Goal: Transaction & Acquisition: Purchase product/service

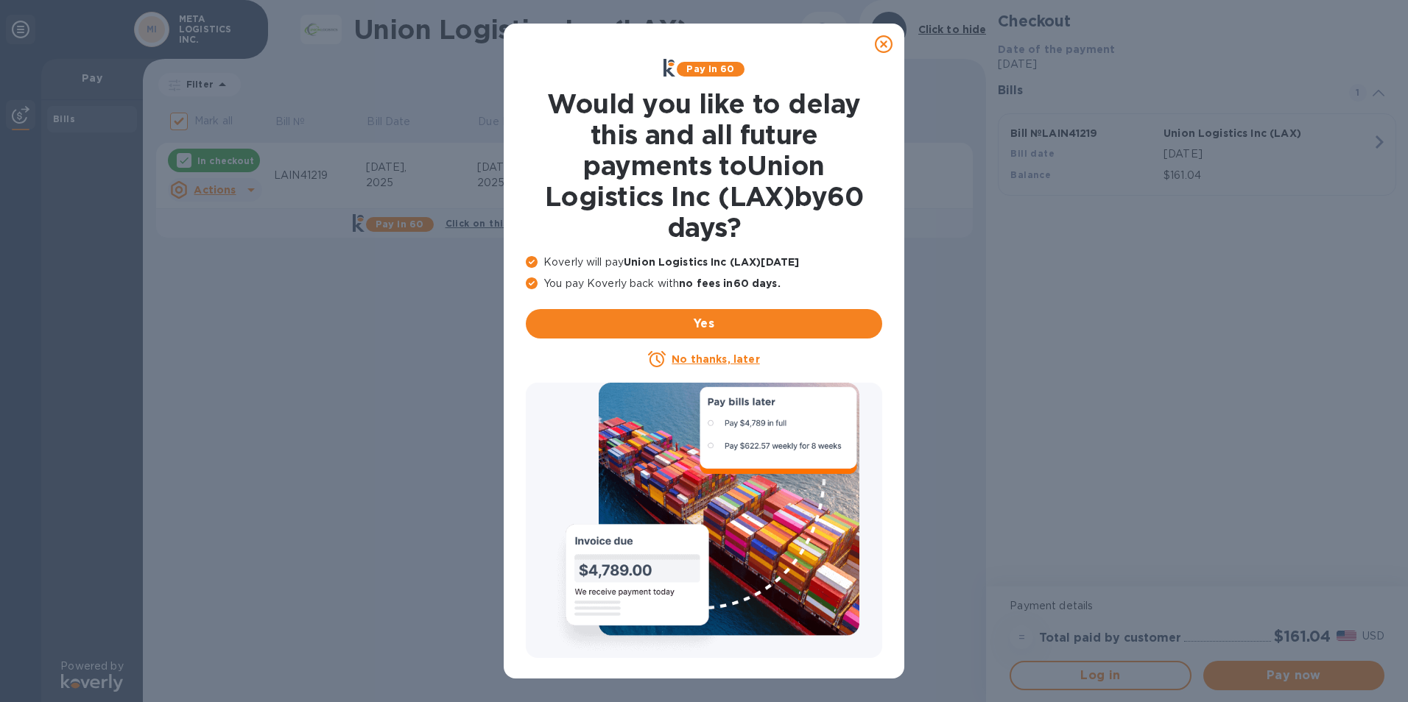
click at [881, 43] on icon at bounding box center [884, 44] width 18 height 18
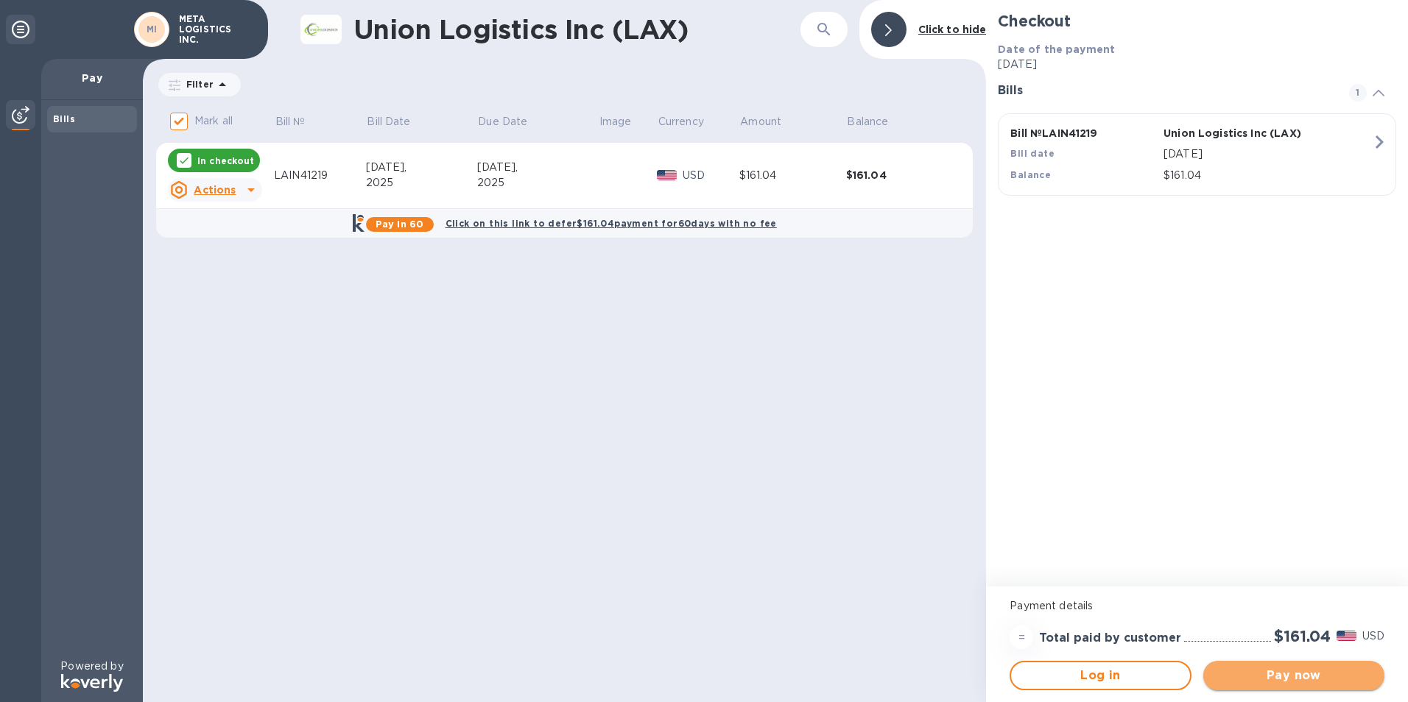
click at [1269, 685] on button "Pay now" at bounding box center [1293, 675] width 181 height 29
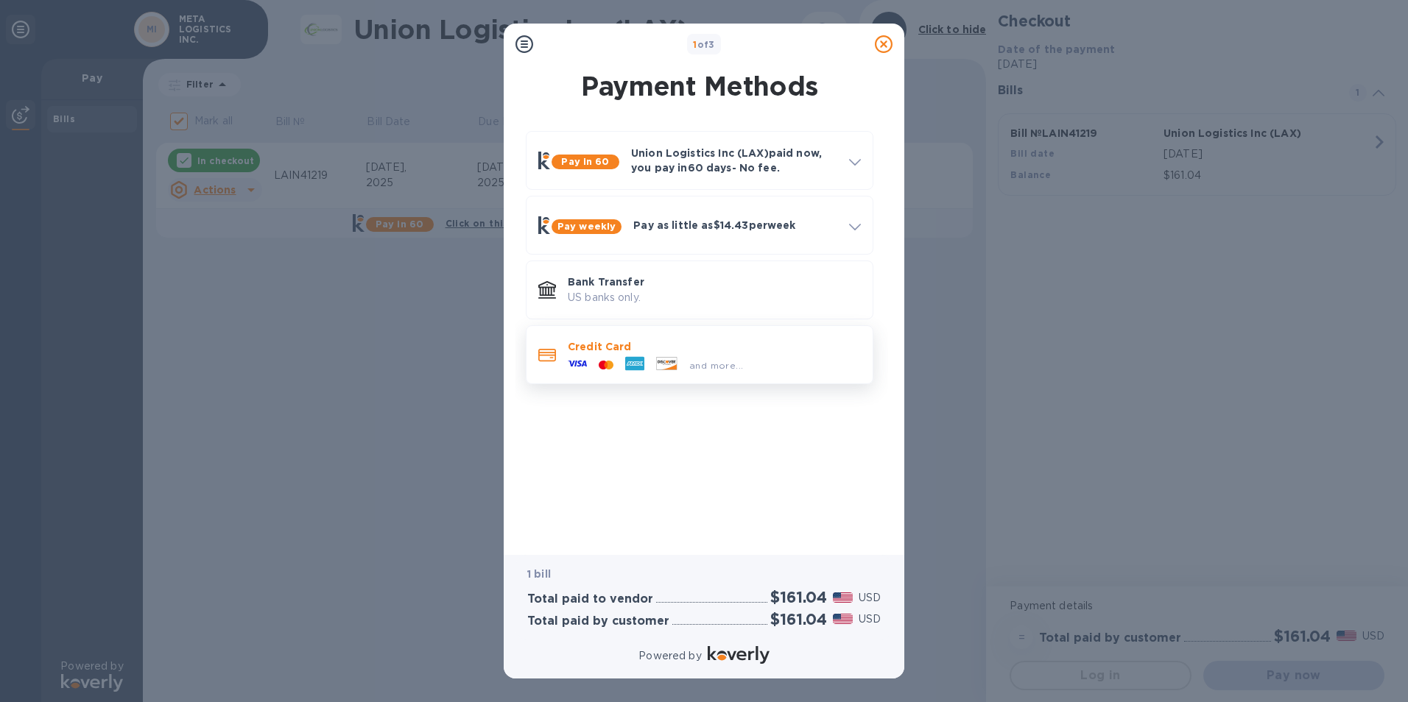
click at [643, 356] on icon at bounding box center [634, 363] width 19 height 19
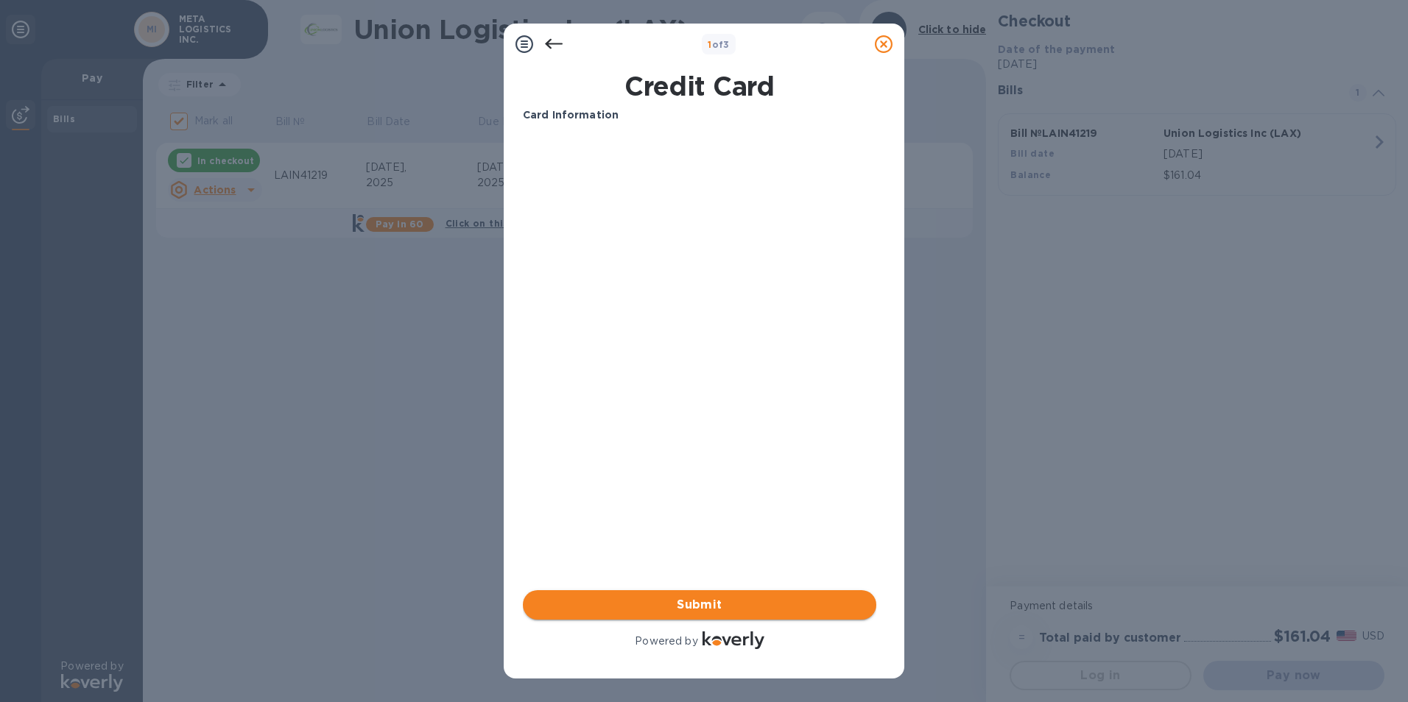
click at [697, 595] on button "Submit" at bounding box center [699, 605] width 353 height 29
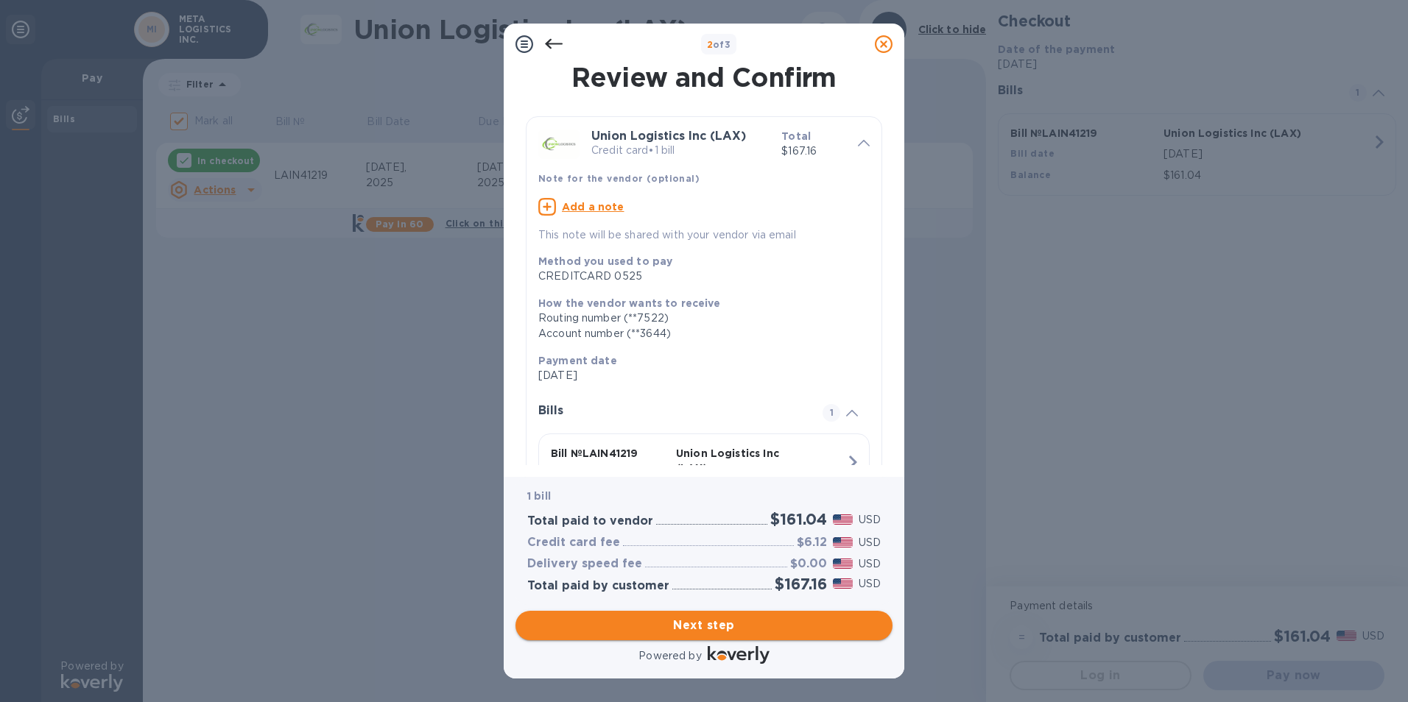
click at [693, 632] on span "Next step" at bounding box center [703, 626] width 353 height 18
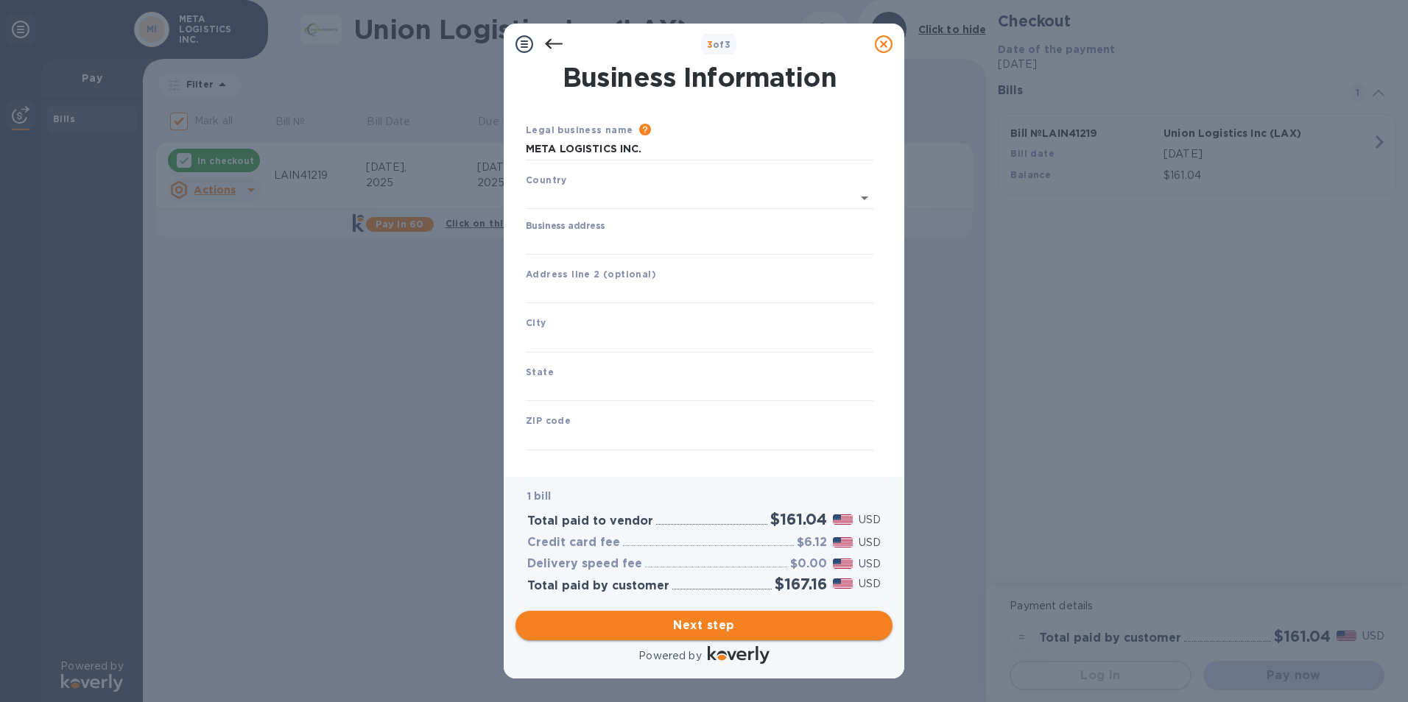
type input "[GEOGRAPHIC_DATA]"
click at [616, 237] on input "Business address" at bounding box center [700, 241] width 348 height 22
click at [613, 246] on input "Business address" at bounding box center [700, 241] width 348 height 22
click at [596, 297] on input "text" at bounding box center [700, 290] width 348 height 22
click at [593, 336] on input "text" at bounding box center [700, 339] width 348 height 22
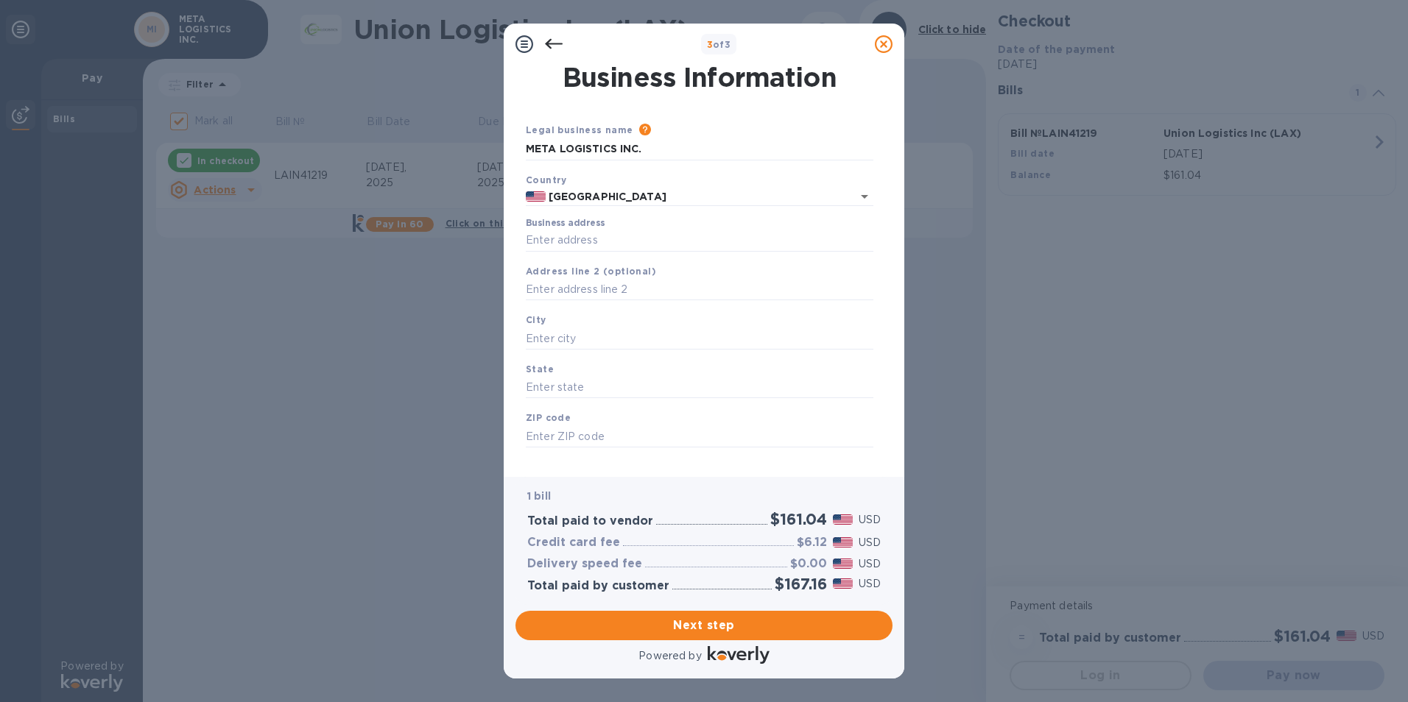
click at [590, 359] on div "State" at bounding box center [699, 380] width 359 height 49
click at [583, 383] on input "text" at bounding box center [700, 388] width 348 height 22
drag, startPoint x: 584, startPoint y: 387, endPoint x: 585, endPoint y: 356, distance: 30.9
click at [585, 387] on input "text" at bounding box center [700, 388] width 348 height 22
click at [584, 339] on input "text" at bounding box center [700, 339] width 348 height 22
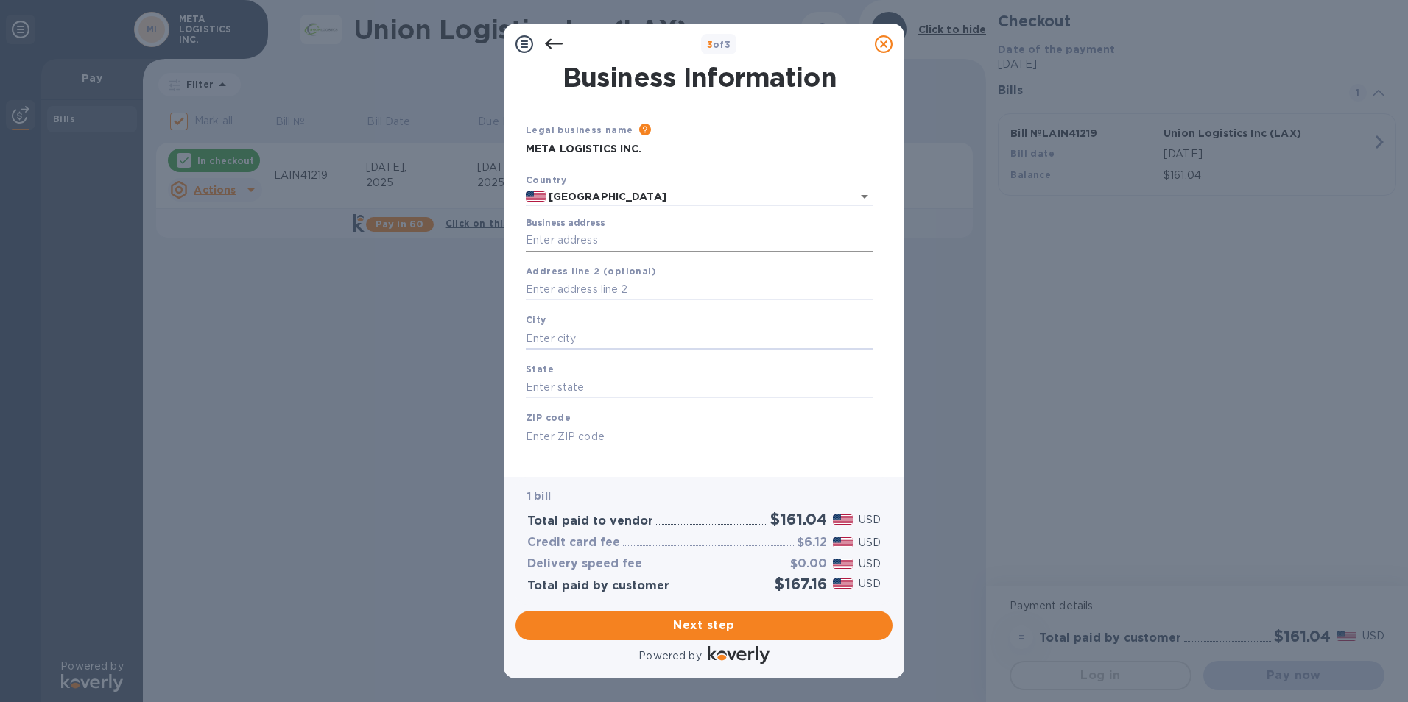
click at [599, 239] on input "Business address" at bounding box center [700, 241] width 348 height 22
click at [624, 247] on input "Business address" at bounding box center [700, 241] width 348 height 22
click at [576, 242] on input "Business address" at bounding box center [700, 241] width 348 height 22
paste input "[STREET_ADDRESS]"
type input "[STREET_ADDRESS]"
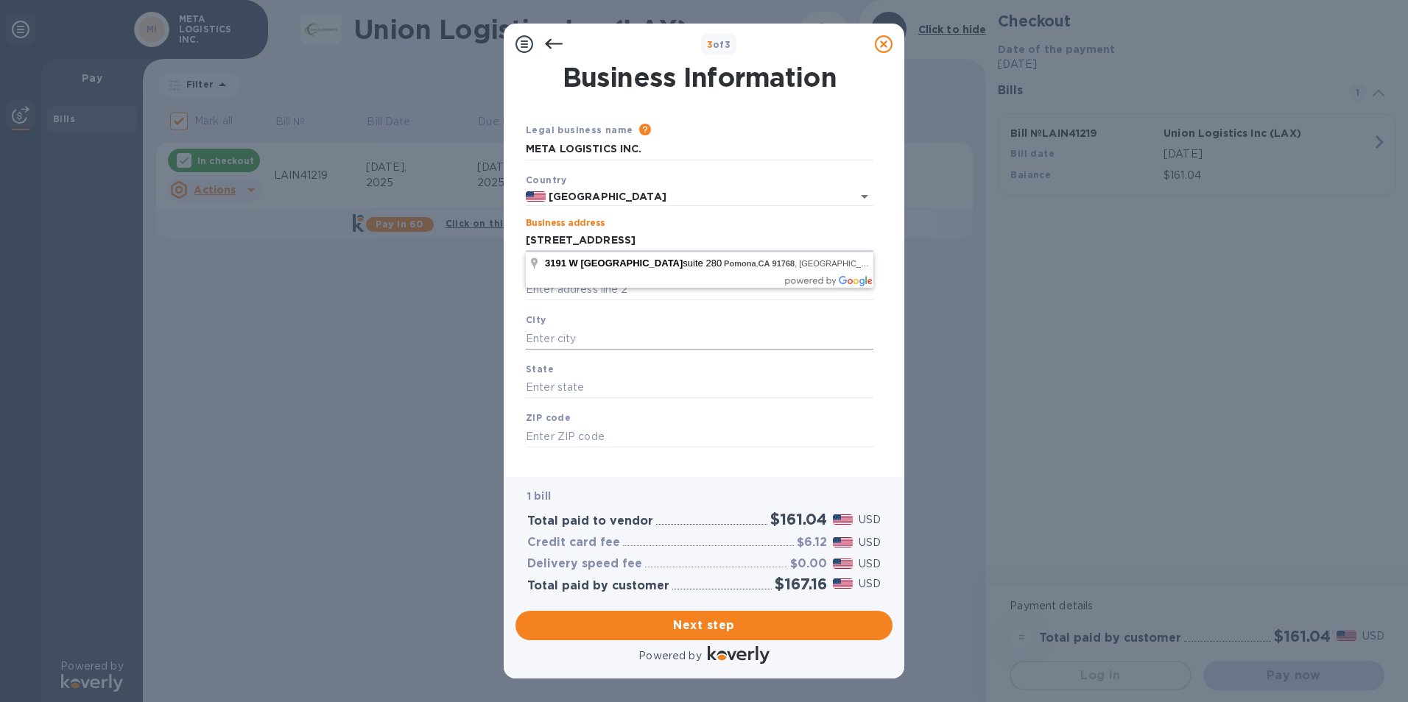
click at [568, 335] on input "text" at bounding box center [700, 339] width 348 height 22
click at [702, 242] on input "[STREET_ADDRESS]" at bounding box center [700, 241] width 348 height 22
click at [586, 340] on input "text" at bounding box center [700, 339] width 348 height 22
paste input "Pomona"
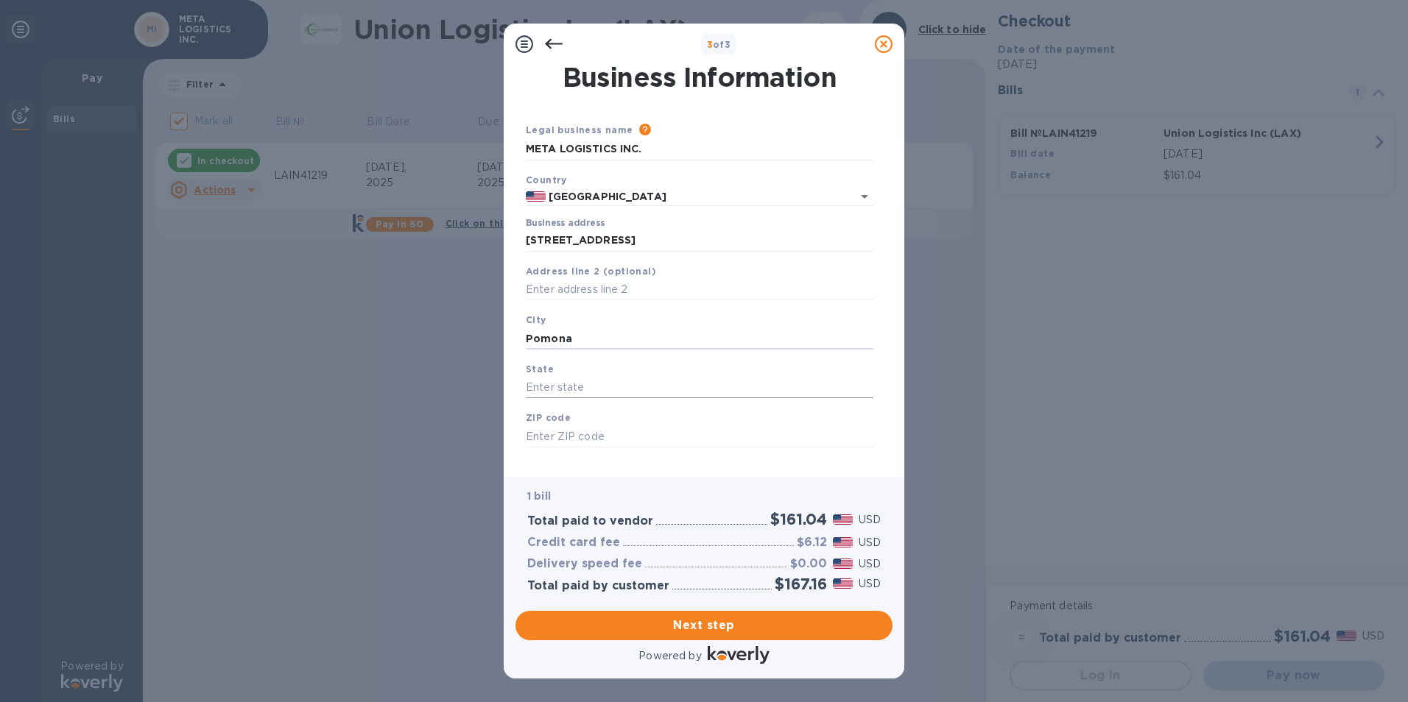
type input "Pomona"
click at [621, 392] on input "text" at bounding box center [700, 388] width 348 height 22
type input "c"
type input "CA"
type input "91768"
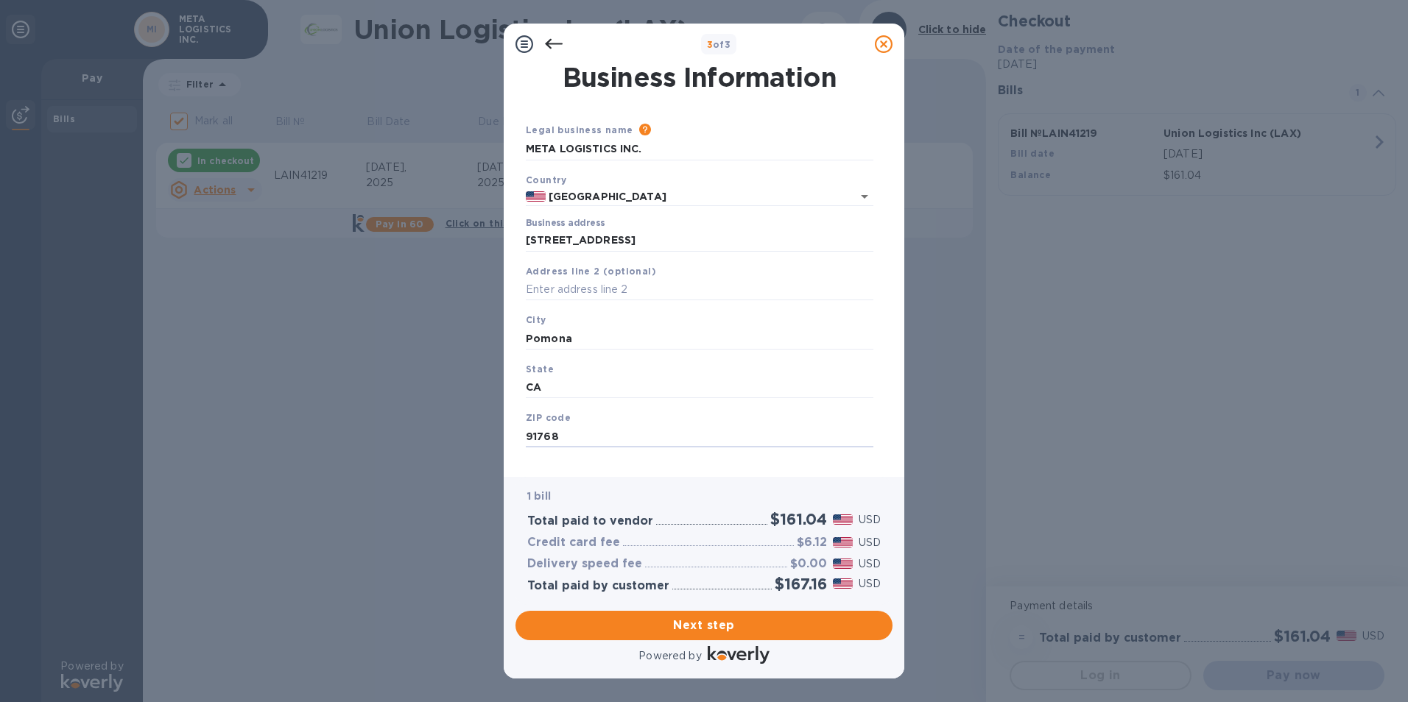
drag, startPoint x: 694, startPoint y: 240, endPoint x: 916, endPoint y: 233, distance: 221.7
click at [916, 233] on div "3 of 3 Business Information Legal business name Please provide the legal name t…" at bounding box center [704, 351] width 1408 height 702
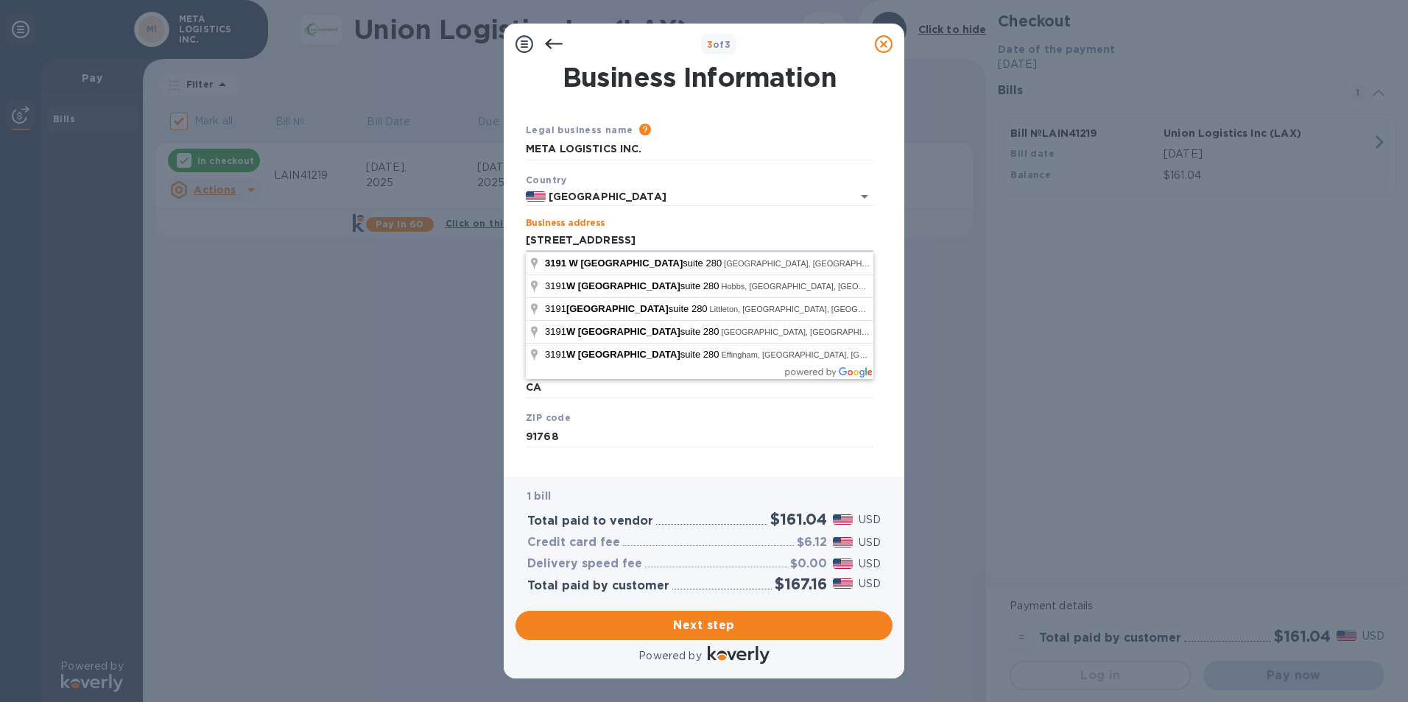
type input "[STREET_ADDRESS]"
click at [688, 114] on div "Legal business name Please provide the legal name that appears on your SS-4 for…" at bounding box center [699, 279] width 359 height 367
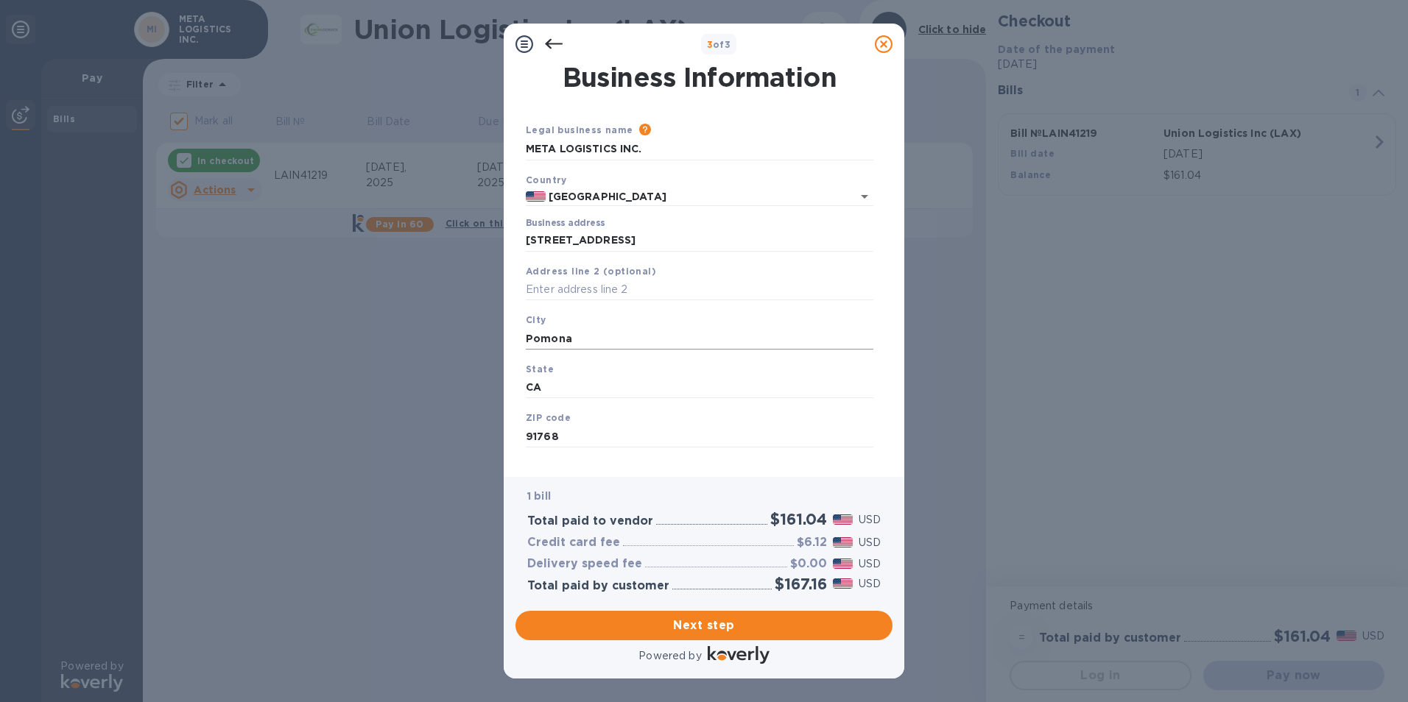
scroll to position [18, 0]
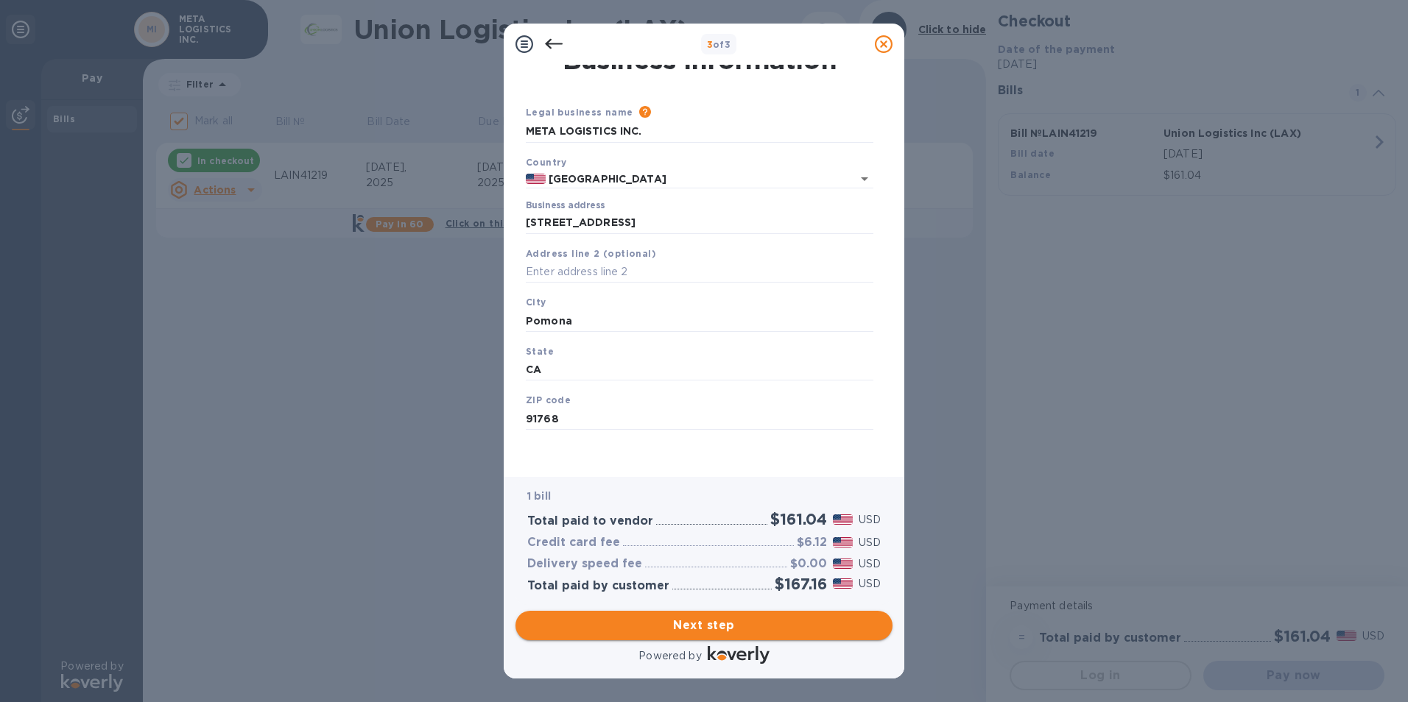
click at [664, 614] on button "Next step" at bounding box center [703, 625] width 377 height 29
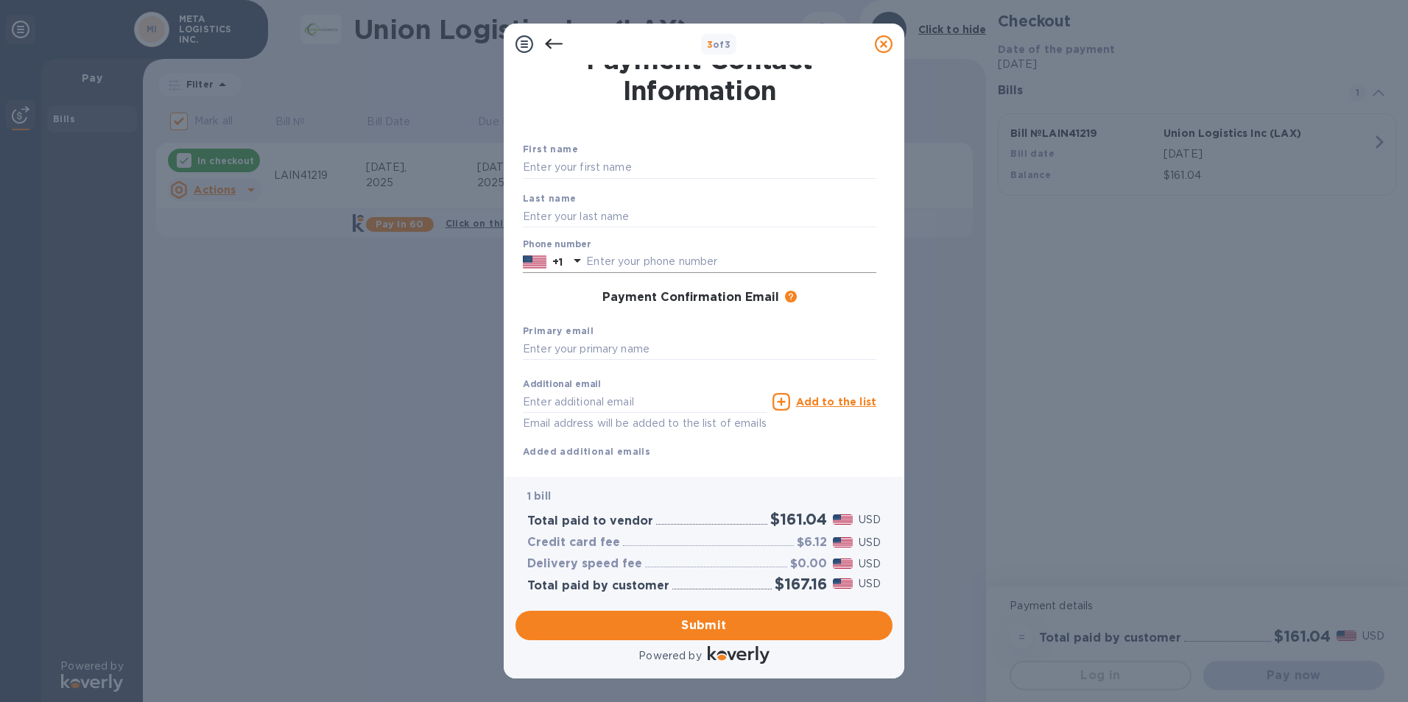
scroll to position [0, 0]
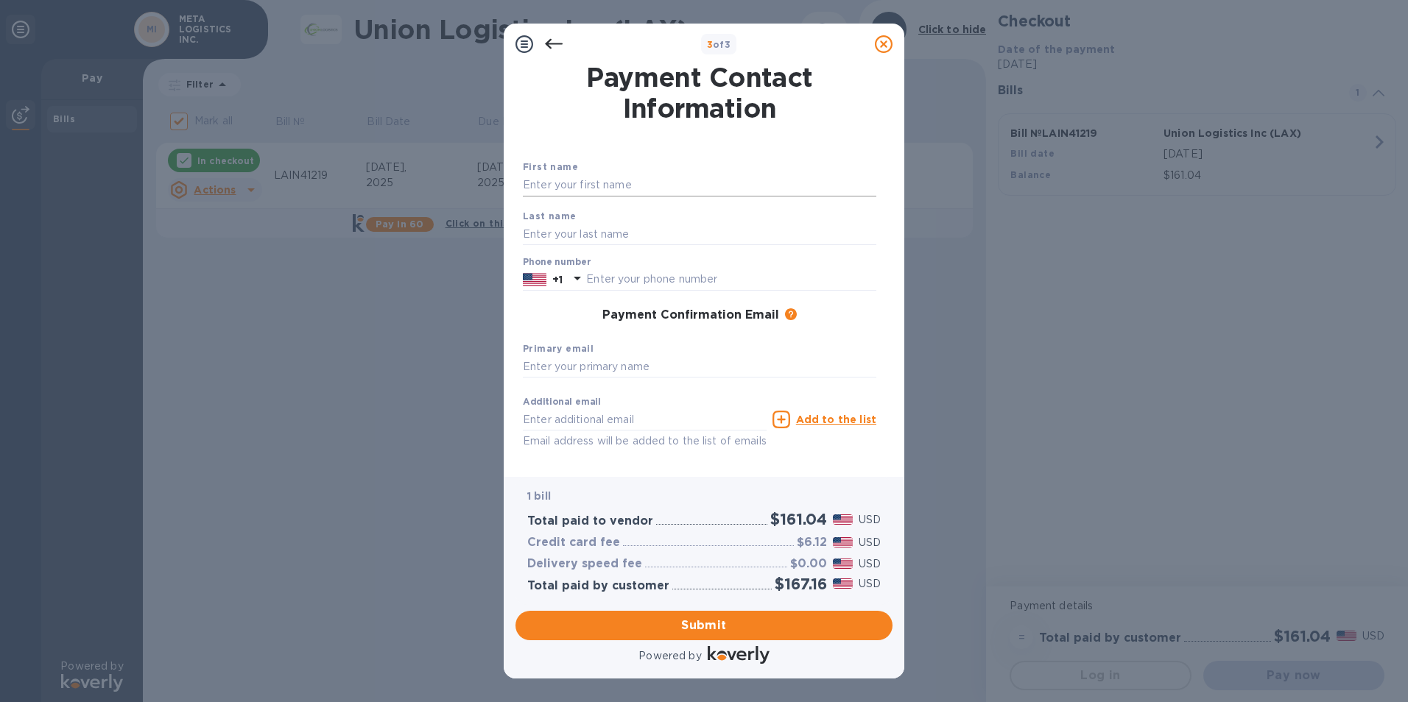
click at [596, 194] on input "text" at bounding box center [699, 186] width 353 height 22
type input "KAI"
type input "LI"
type input "6262178237"
type input "[EMAIL_ADDRESS][DOMAIN_NAME]"
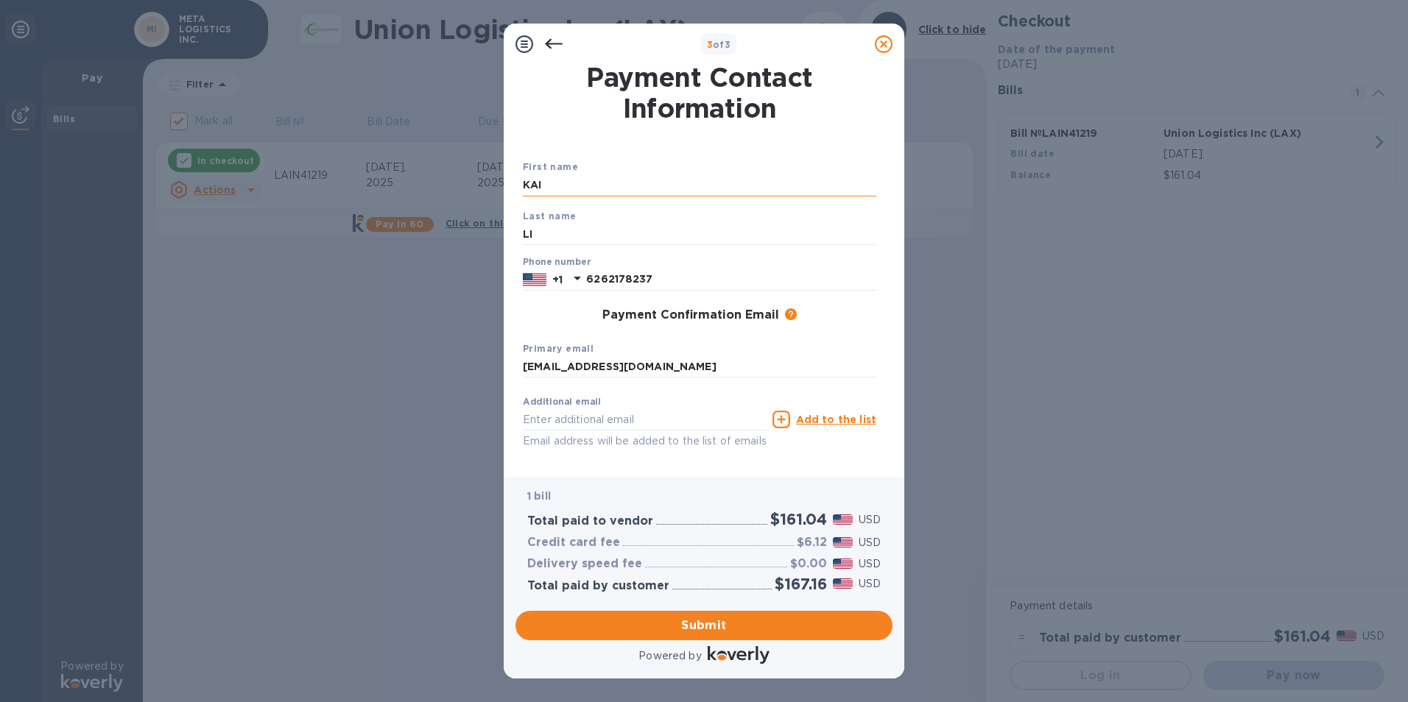
type input "[EMAIL_ADDRESS][DOMAIN_NAME]"
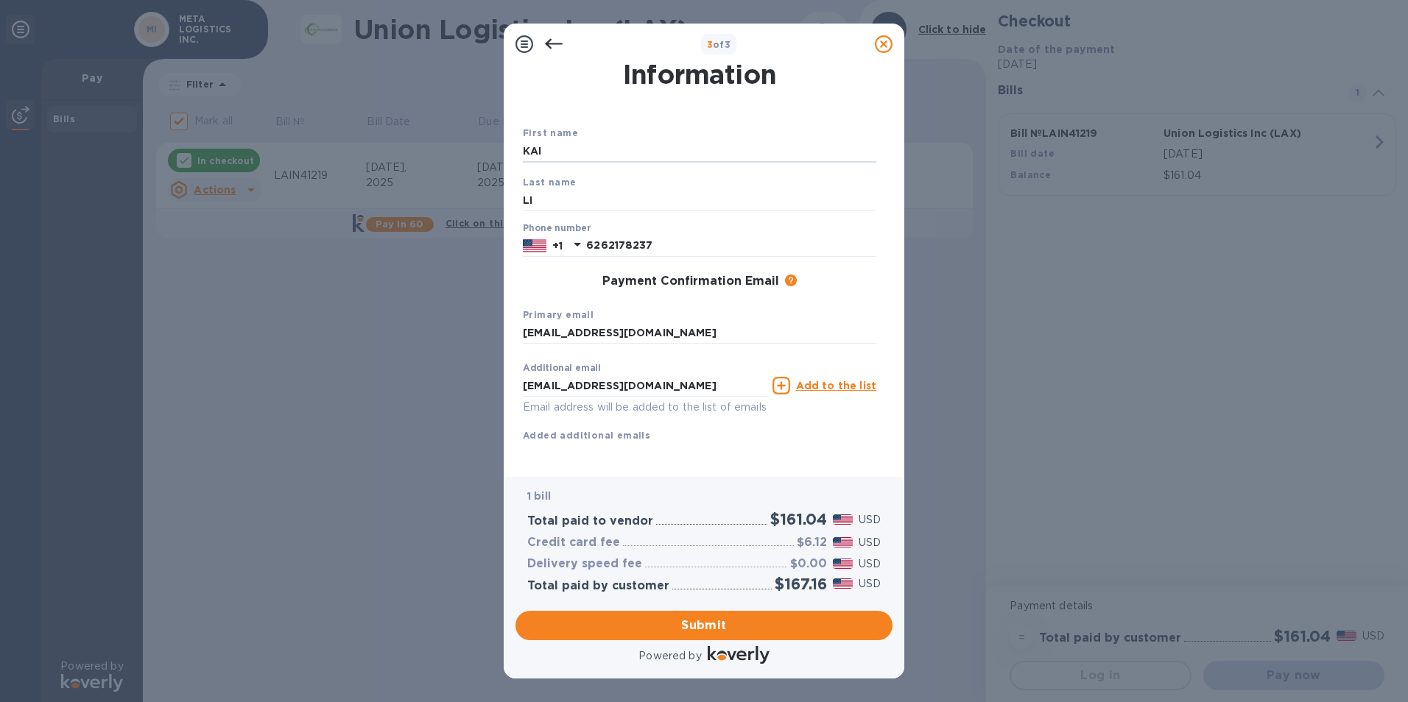
scroll to position [52, 0]
click at [677, 613] on button "Submit" at bounding box center [703, 625] width 377 height 29
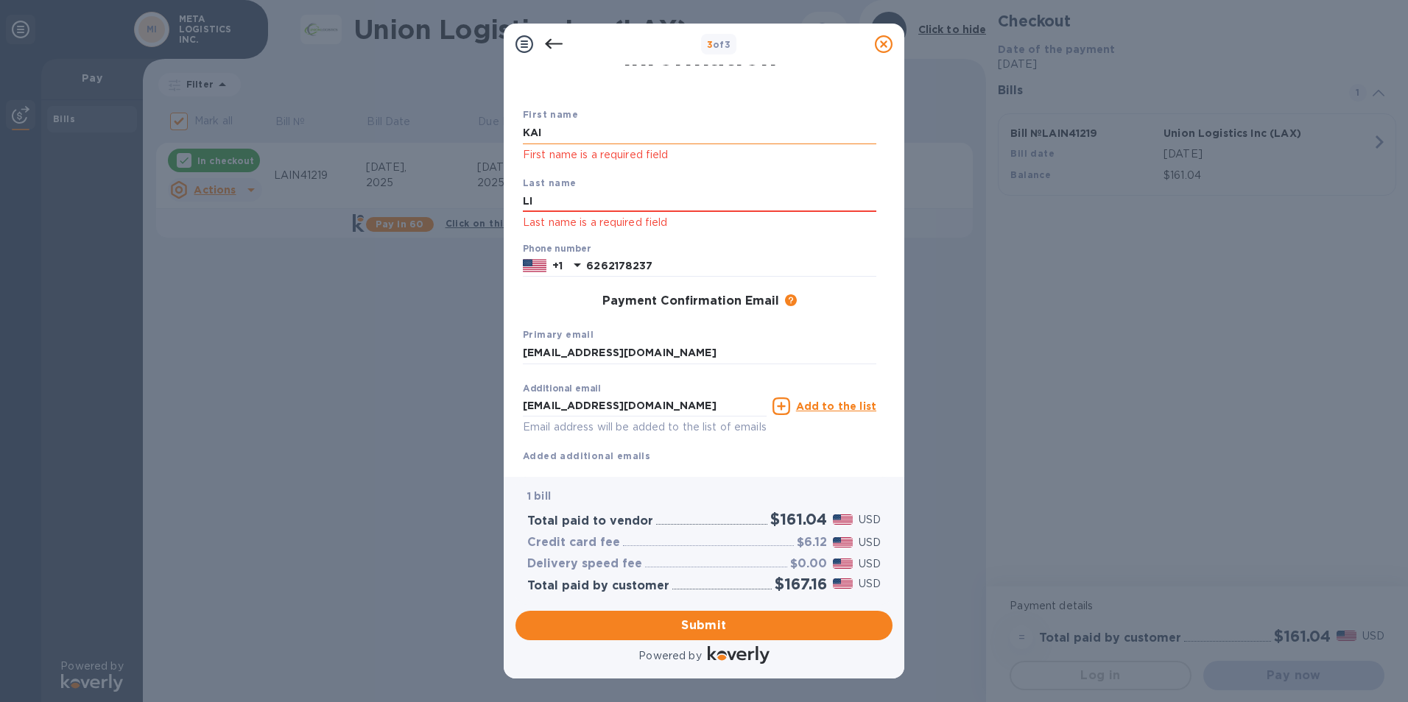
click at [576, 139] on input "KAI" at bounding box center [699, 133] width 353 height 22
click at [561, 186] on b "Last name" at bounding box center [550, 182] width 54 height 11
click at [669, 623] on span "Submit" at bounding box center [703, 626] width 353 height 18
click at [600, 130] on input "KAI" at bounding box center [699, 133] width 353 height 22
type input "KAI"
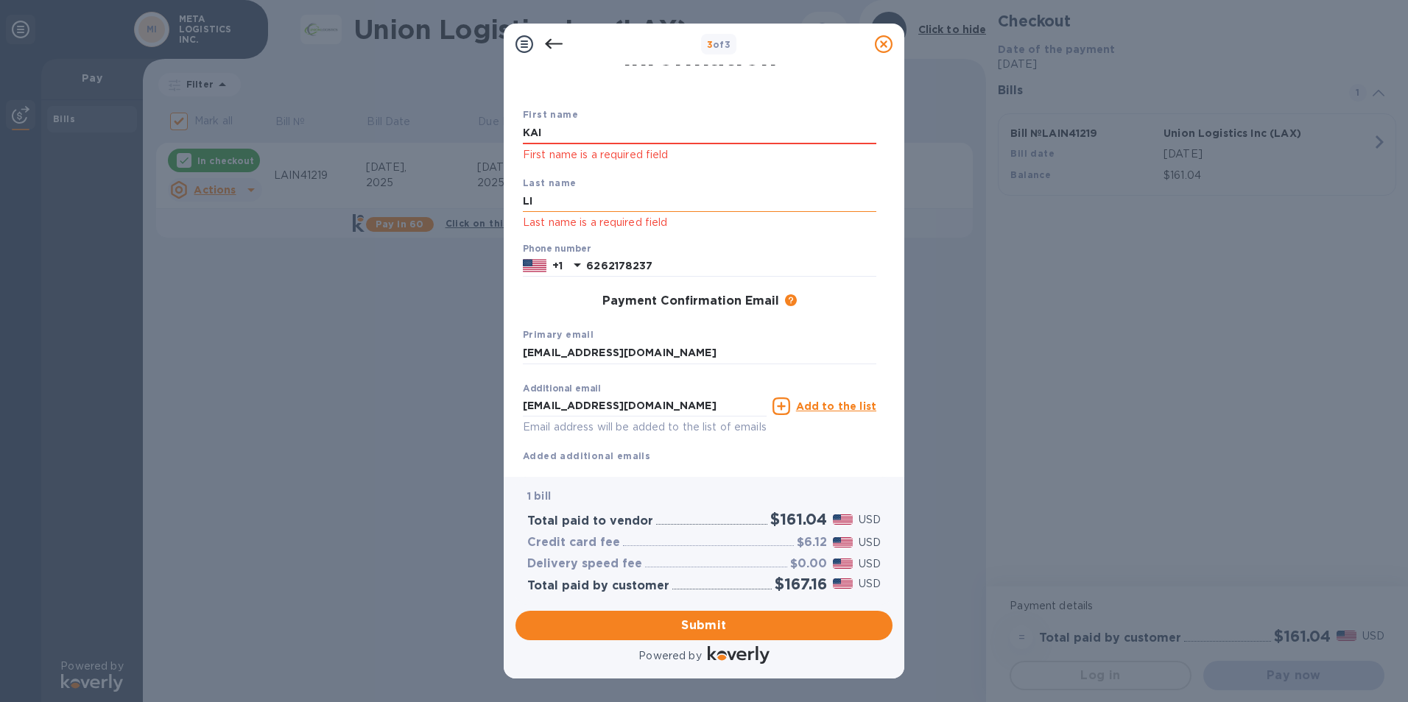
click at [535, 204] on input "LI" at bounding box center [699, 202] width 353 height 22
type input "LI"
click at [520, 254] on div "First name [PERSON_NAME] First name is a required field Last name LI Last name …" at bounding box center [699, 273] width 359 height 386
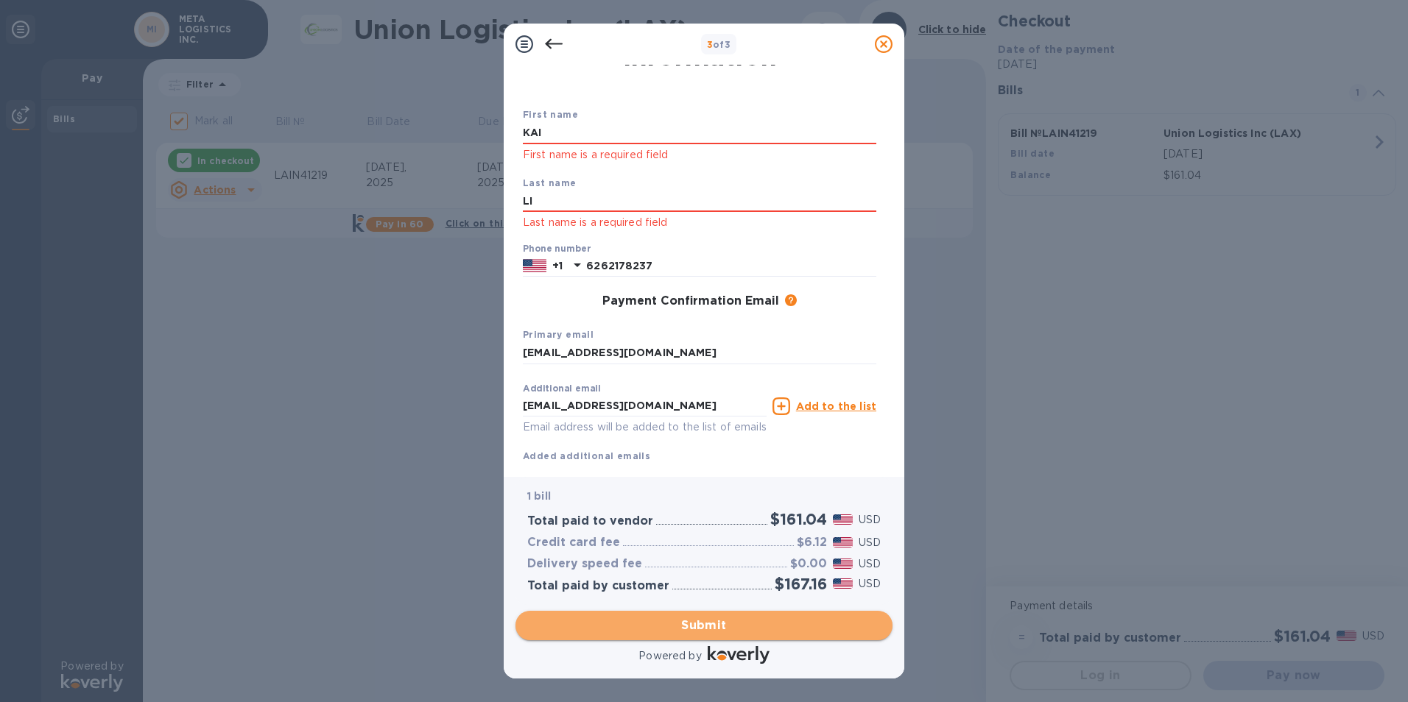
click at [652, 618] on span "Submit" at bounding box center [703, 626] width 353 height 18
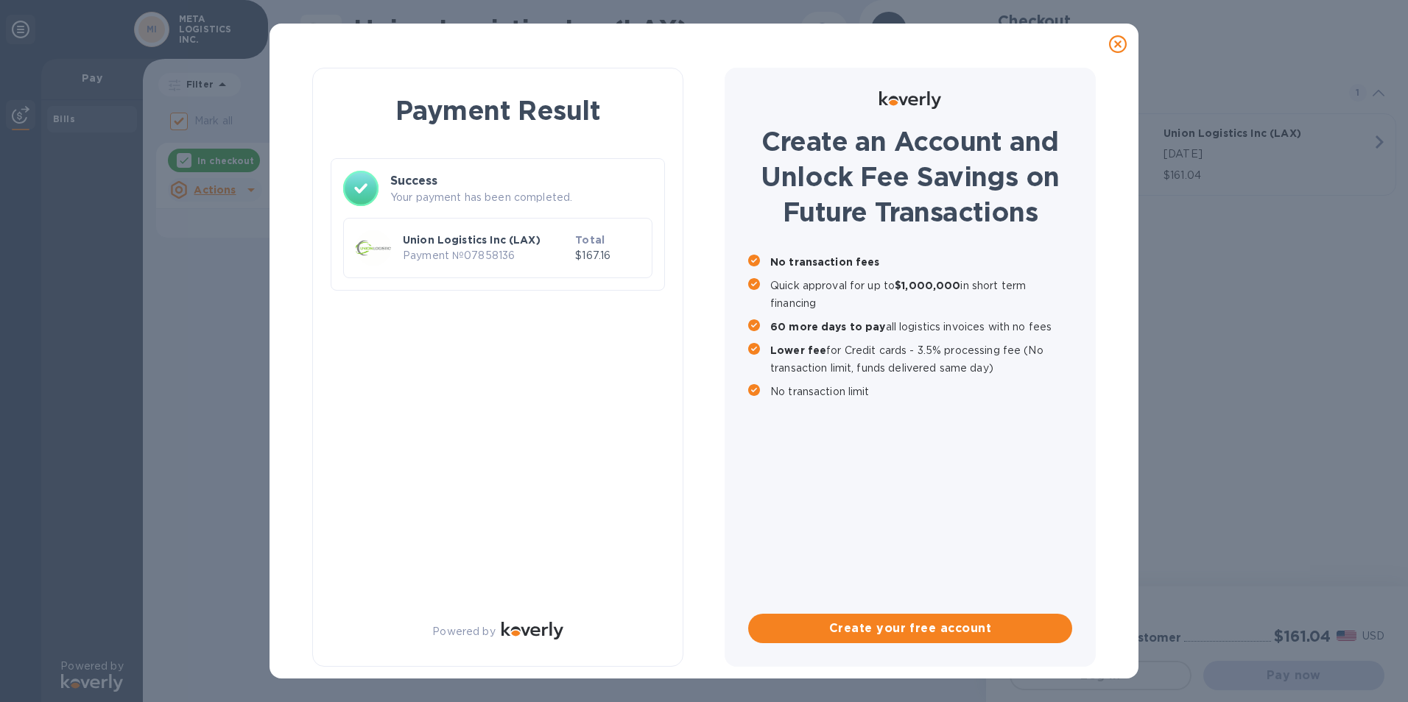
checkbox input "false"
click at [482, 240] on p "Union Logistics Inc (LAX)" at bounding box center [486, 240] width 166 height 15
click at [476, 256] on p "Payment № 07858136" at bounding box center [486, 255] width 166 height 15
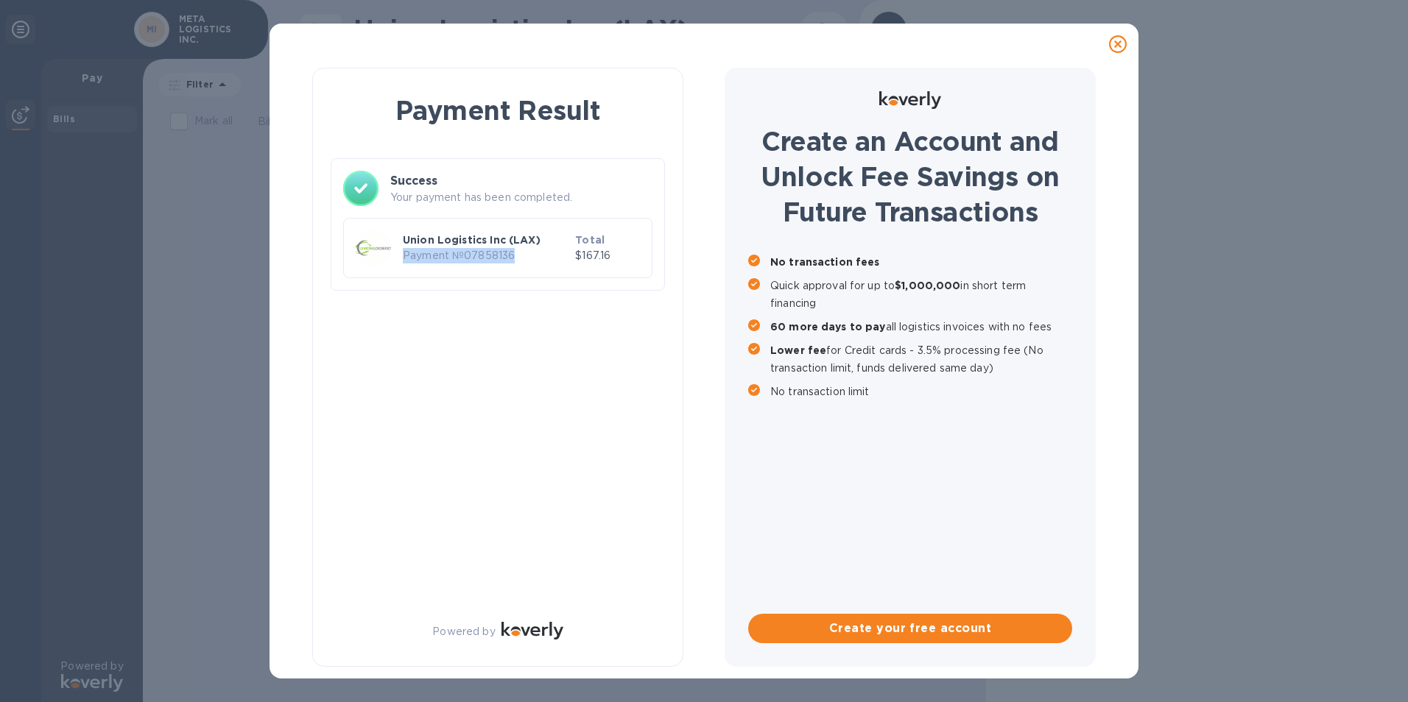
click at [476, 256] on p "Payment № 07858136" at bounding box center [486, 255] width 166 height 15
drag, startPoint x: 476, startPoint y: 256, endPoint x: 476, endPoint y: 279, distance: 22.8
click at [477, 281] on div "Success Your payment has been completed. Union Logistics Inc (LAX) Payment № 07…" at bounding box center [498, 224] width 334 height 133
click at [467, 259] on p "Payment № 07858136" at bounding box center [486, 255] width 166 height 15
click at [477, 258] on p "Payment № 07858136" at bounding box center [486, 255] width 166 height 15
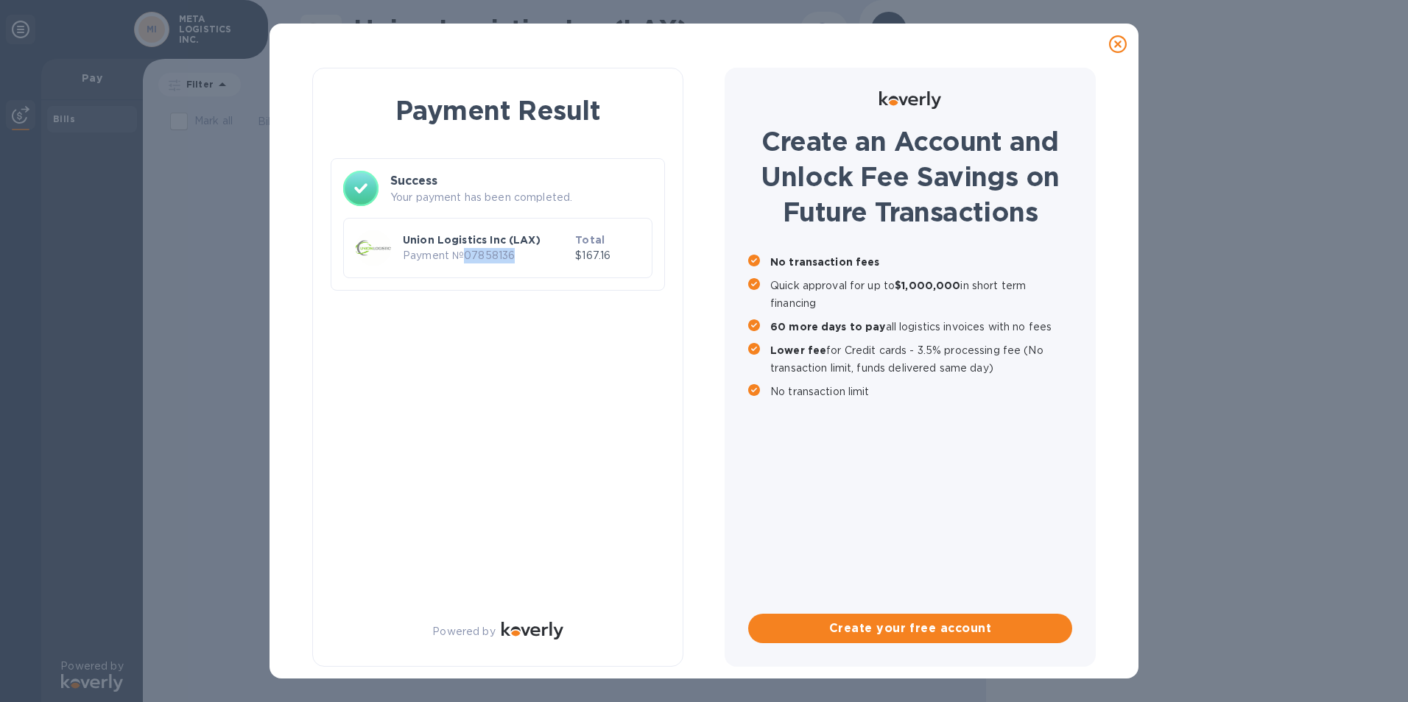
click at [478, 258] on p "Payment № 07858136" at bounding box center [486, 255] width 166 height 15
copy p "07858136"
click at [378, 233] on img at bounding box center [373, 247] width 35 height 35
click at [557, 205] on p "Your payment has been completed." at bounding box center [521, 197] width 262 height 15
click at [558, 203] on p "Your payment has been completed." at bounding box center [521, 197] width 262 height 15
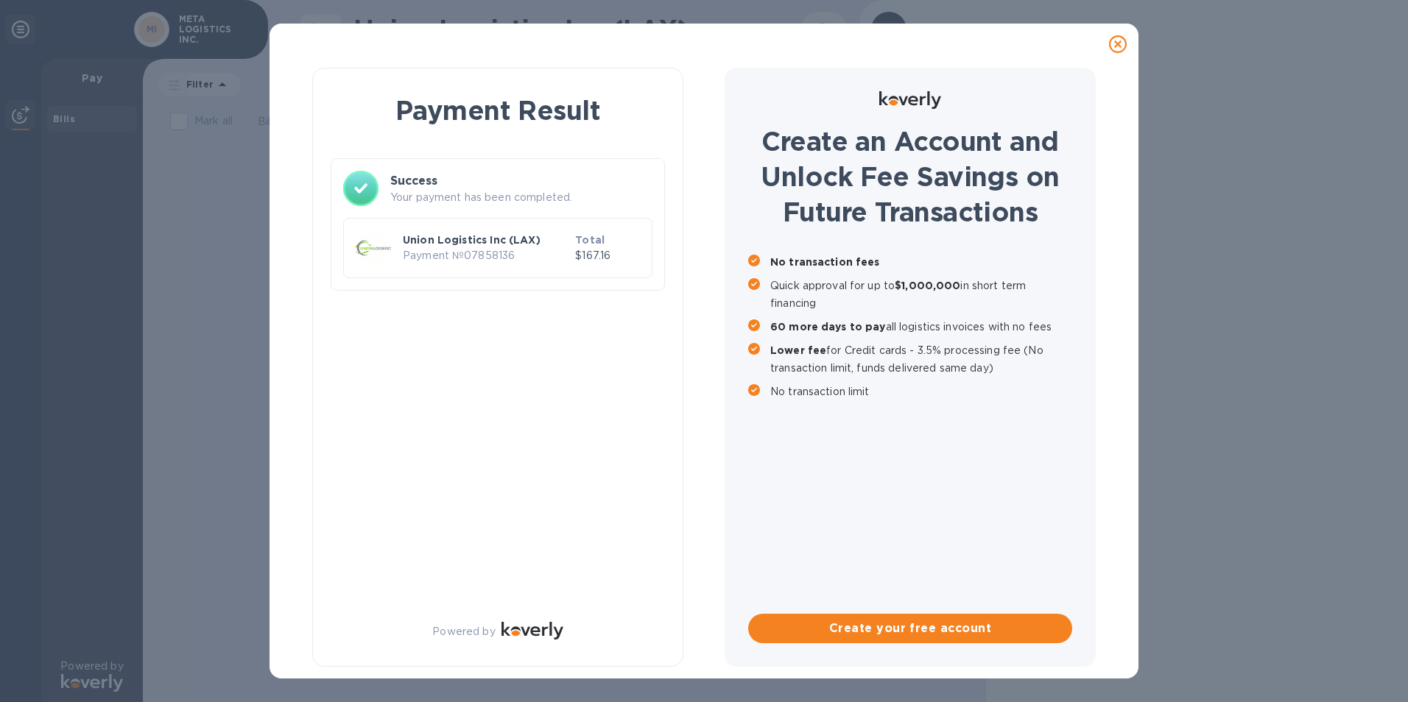
drag, startPoint x: 558, startPoint y: 203, endPoint x: 587, endPoint y: 244, distance: 50.2
click at [587, 244] on b "Total" at bounding box center [589, 240] width 29 height 12
drag, startPoint x: 587, startPoint y: 244, endPoint x: 595, endPoint y: 352, distance: 107.8
click at [610, 359] on div "Payment Result Success Your payment has been completed. Union Logistics Inc (LA…" at bounding box center [497, 367] width 371 height 599
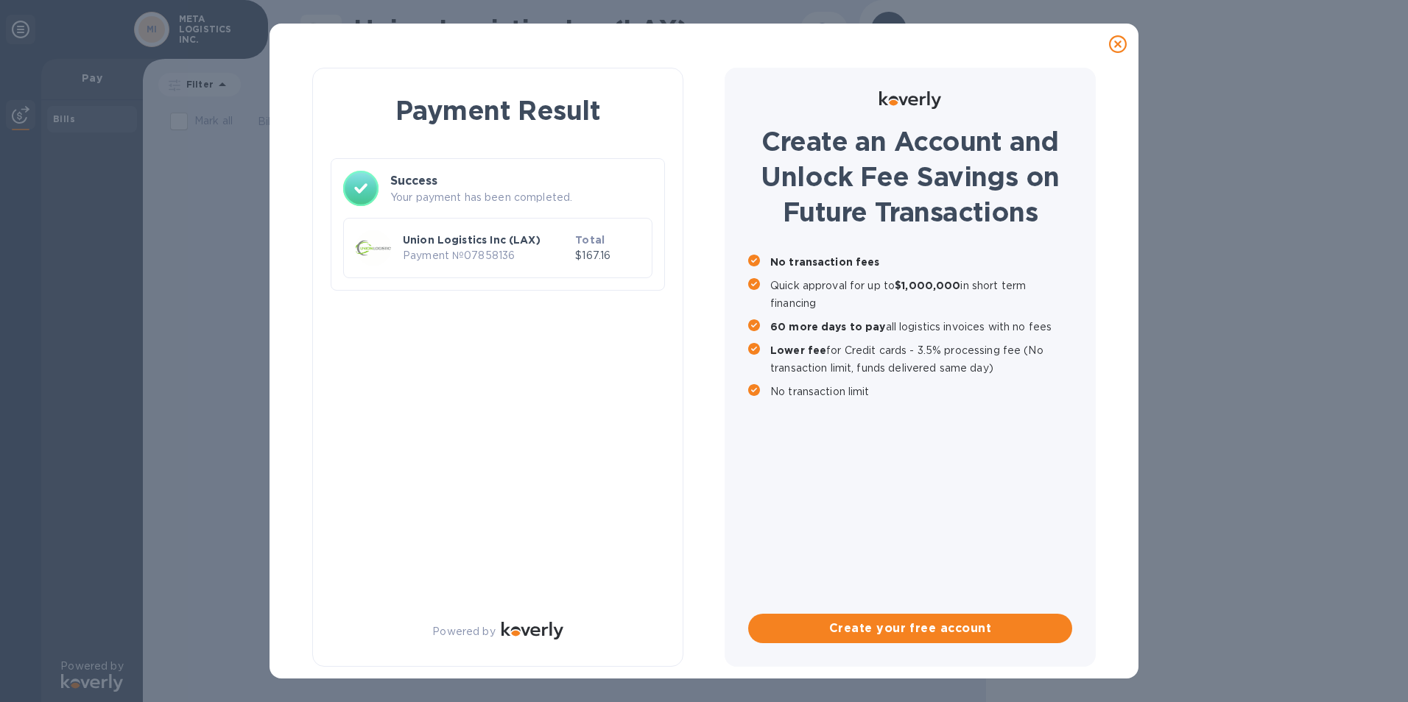
click at [559, 347] on div "Payment Result Success Your payment has been completed. Union Logistics Inc (LA…" at bounding box center [497, 367] width 371 height 599
click at [545, 585] on div "Payment Result Success Your payment has been completed. Union Logistics Inc (LA…" at bounding box center [497, 367] width 371 height 599
click at [589, 451] on div "Payment Result Success Your payment has been completed. Union Logistics Inc (LA…" at bounding box center [497, 367] width 371 height 599
drag, startPoint x: 589, startPoint y: 451, endPoint x: 864, endPoint y: 329, distance: 301.3
click at [864, 329] on div "No transaction fees Quick approval for up to $1,000,000 in short term financing…" at bounding box center [910, 326] width 324 height 147
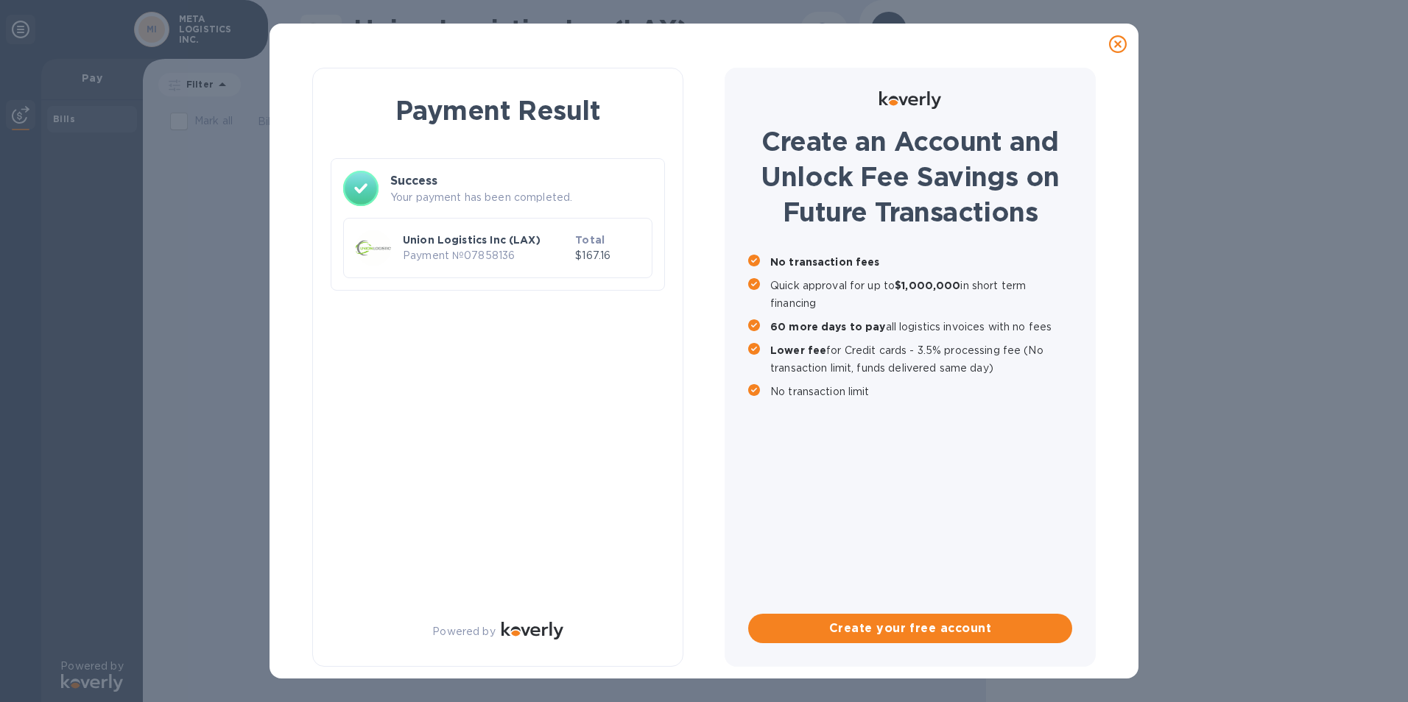
click at [484, 251] on p "Payment № 07858136" at bounding box center [486, 255] width 166 height 15
click at [393, 253] on div at bounding box center [373, 248] width 41 height 41
click at [388, 253] on img at bounding box center [373, 247] width 35 height 35
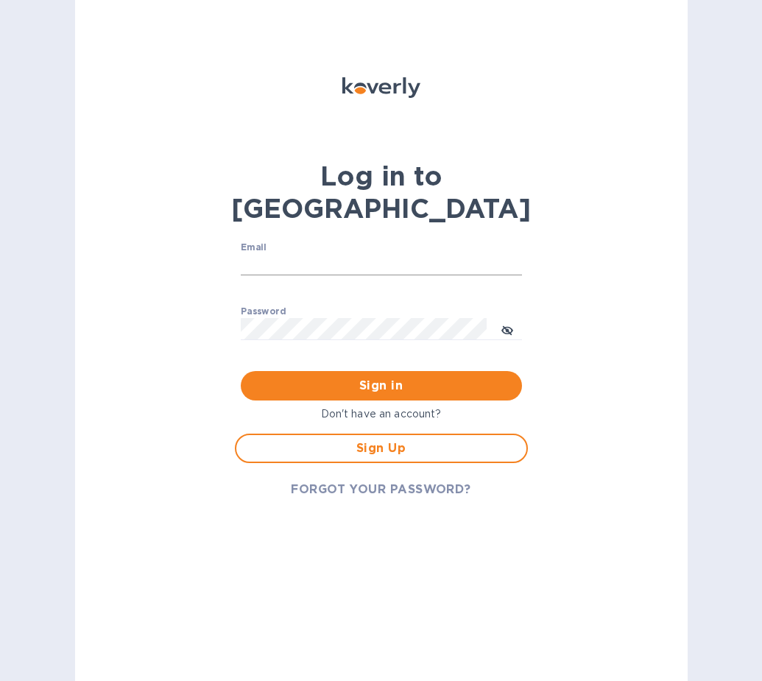
click at [269, 254] on input "Email" at bounding box center [381, 265] width 281 height 22
type input "[EMAIL_ADDRESS][DOMAIN_NAME]"
click at [202, 306] on div "Log in to Koverly Email op@metalogisticsinc.com ​ Password ​ Sign in Don't have…" at bounding box center [381, 340] width 613 height 681
